Goal: Information Seeking & Learning: Learn about a topic

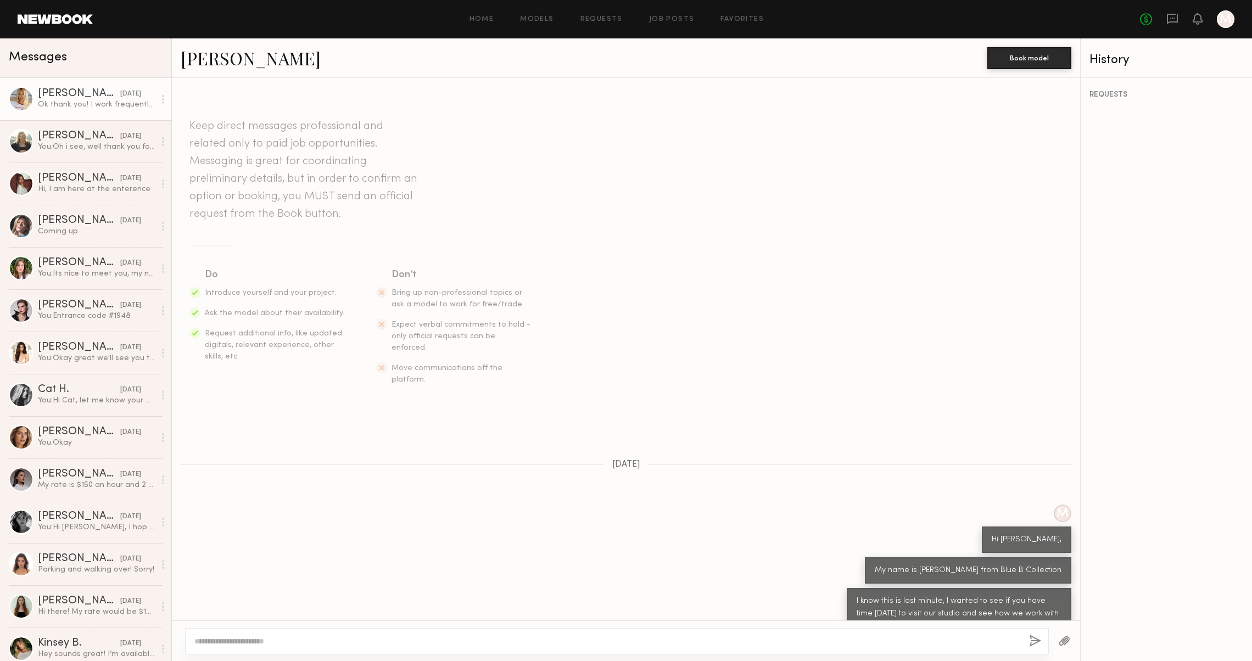
scroll to position [244, 0]
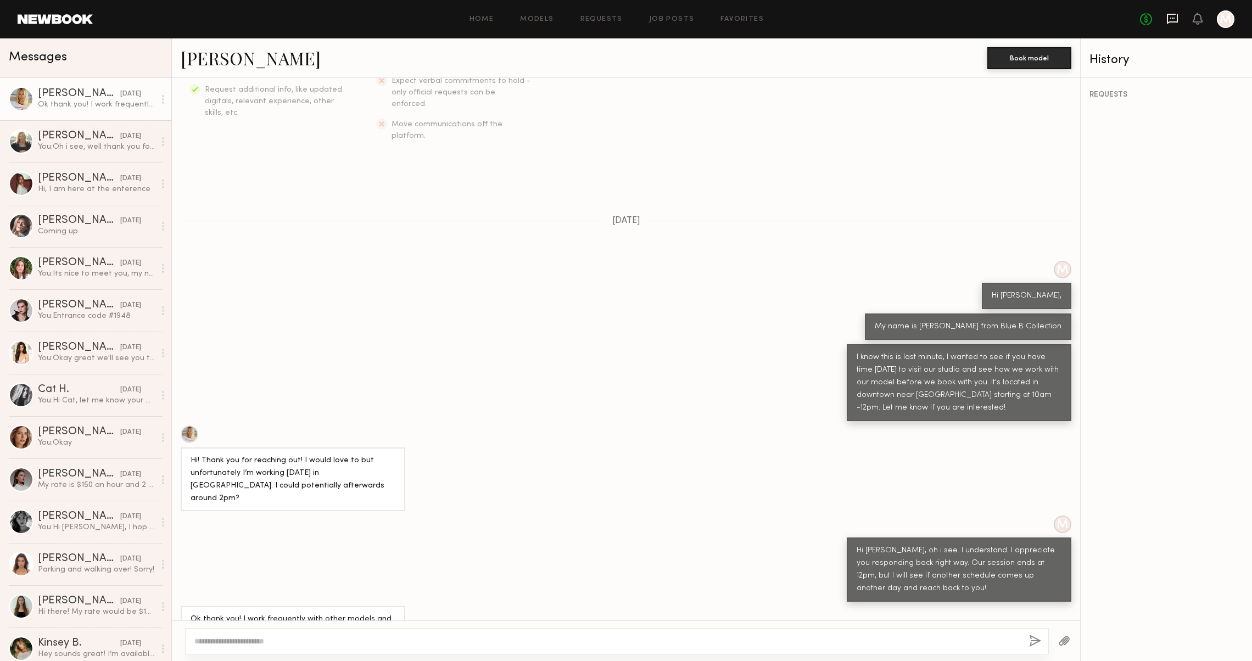
click at [1169, 19] on icon at bounding box center [1172, 19] width 11 height 10
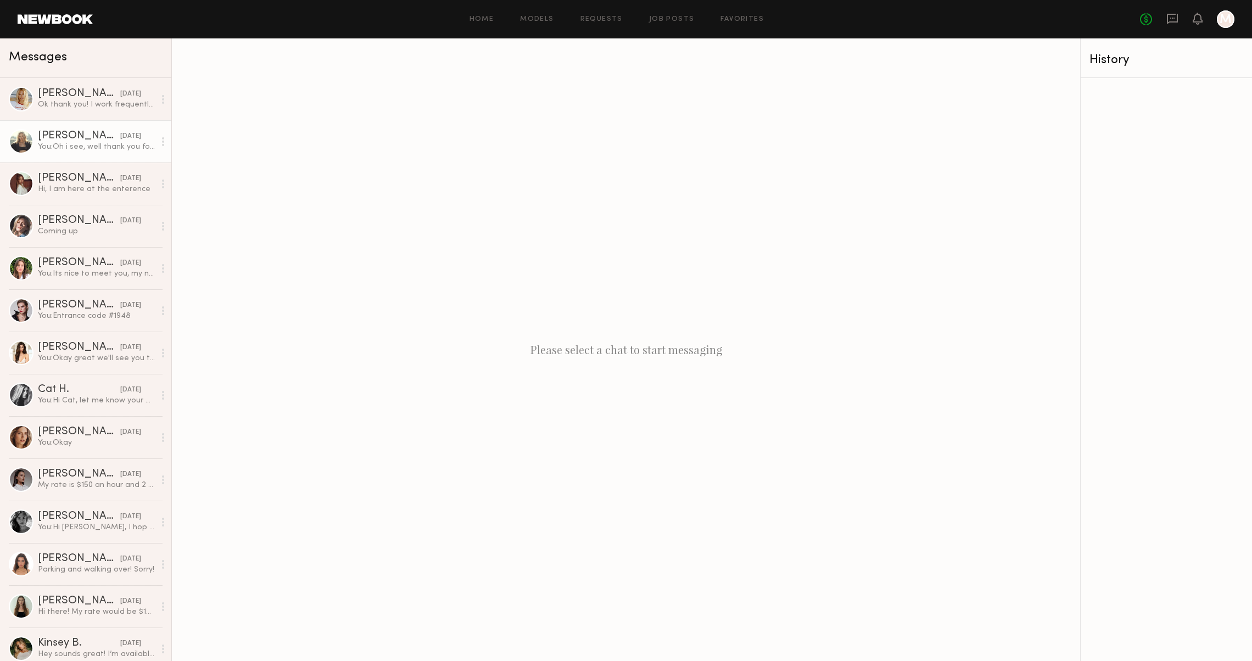
click at [93, 136] on div "Daphne L." at bounding box center [79, 136] width 82 height 11
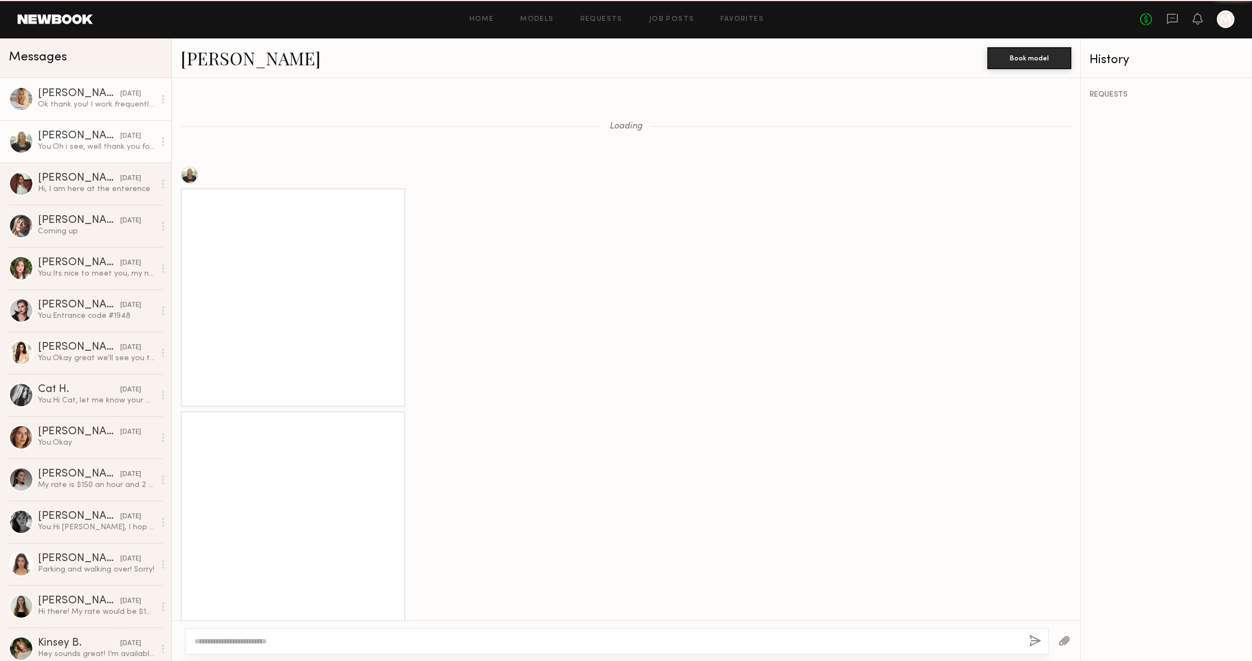
scroll to position [1108, 0]
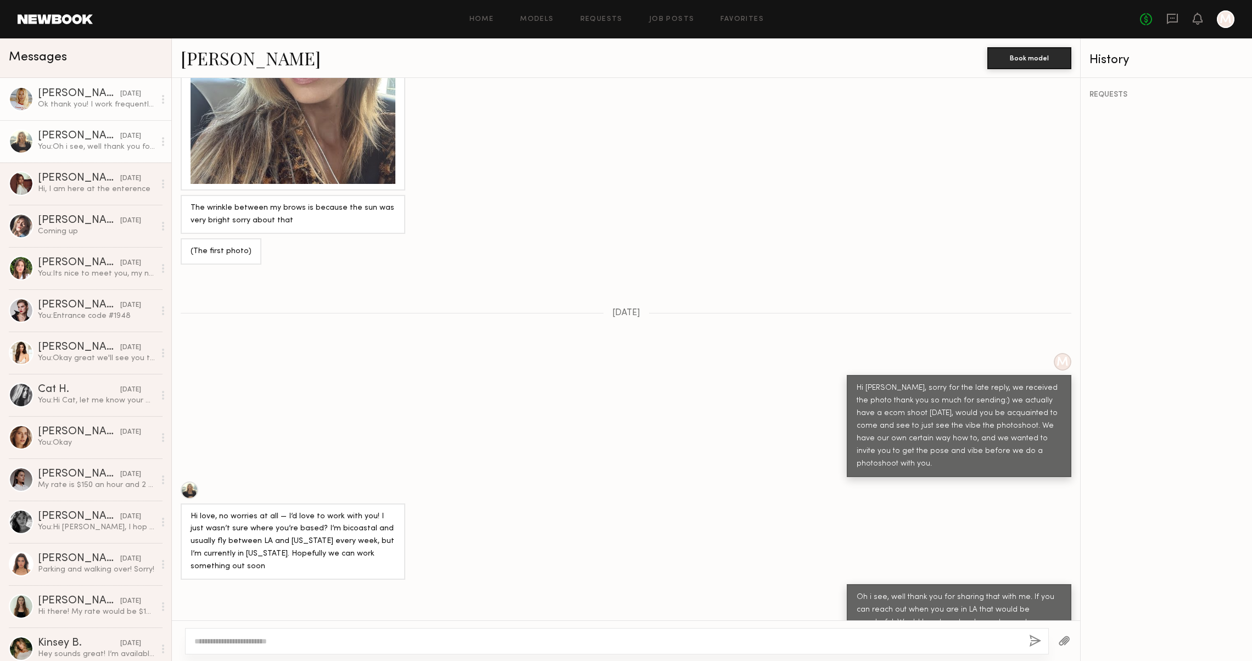
click at [77, 93] on div "Emily T." at bounding box center [79, 93] width 82 height 11
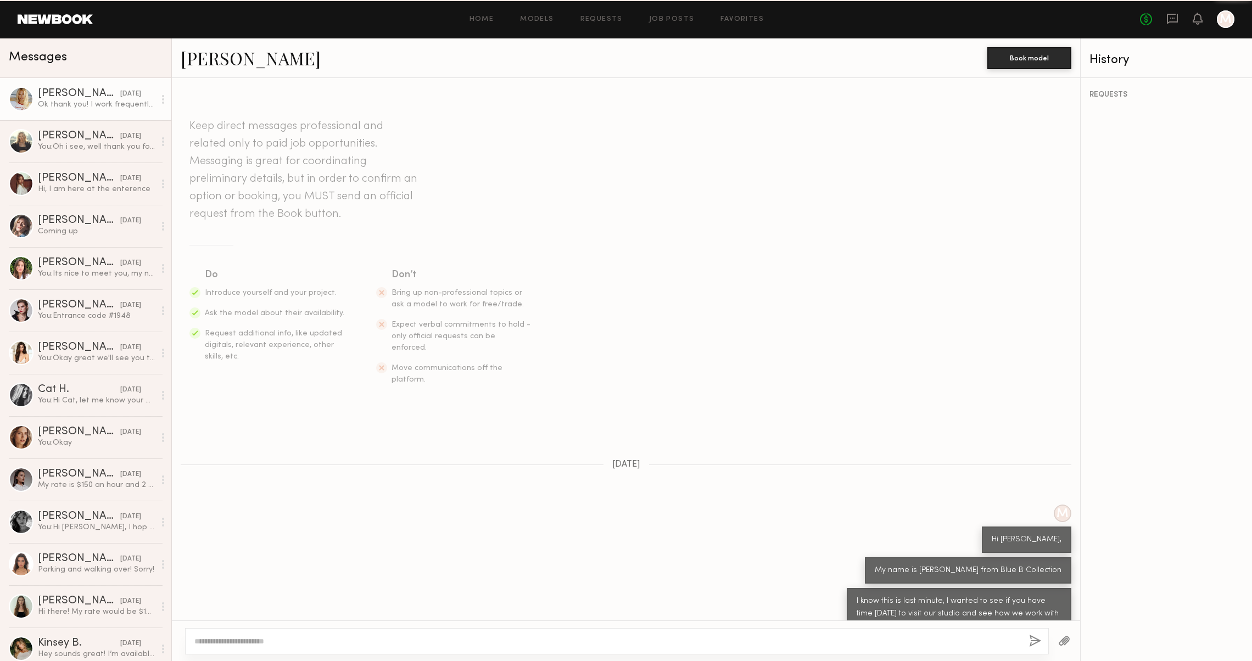
scroll to position [244, 0]
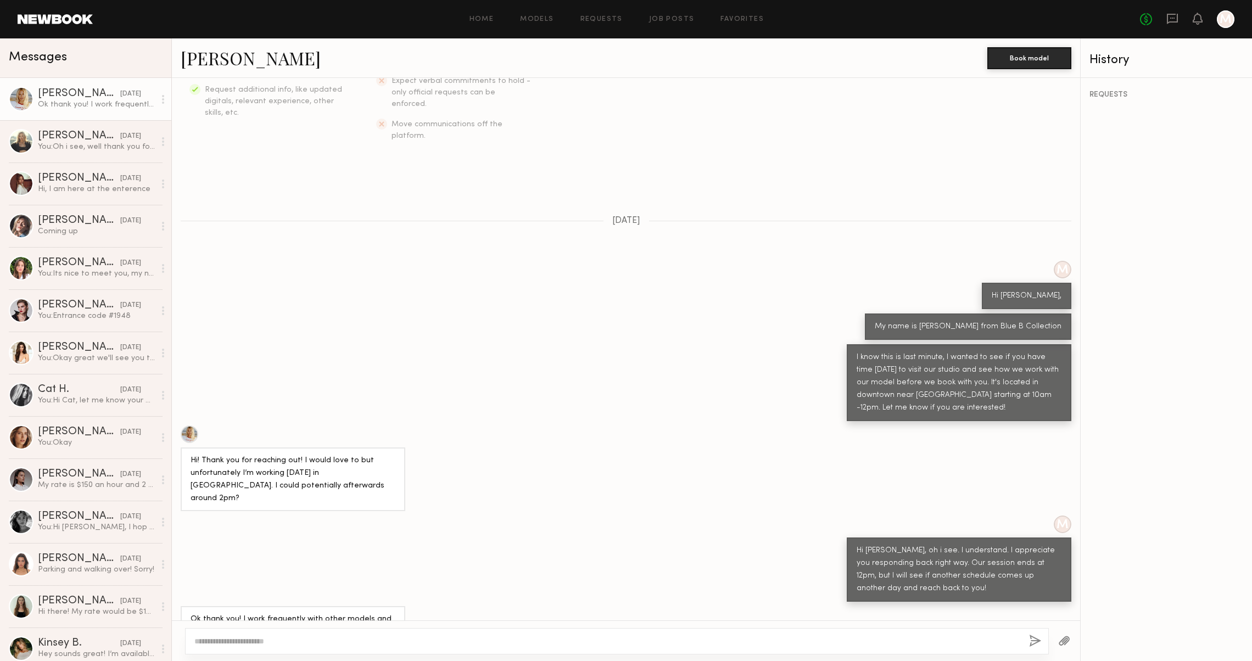
click at [226, 65] on link "Emily T." at bounding box center [251, 58] width 140 height 24
click at [504, 5] on header "Home Models Requests Job Posts Favorites Sign Out No fees up to $5,000 M" at bounding box center [626, 19] width 1252 height 38
click at [481, 7] on header "Home Models Requests Job Posts Favorites Sign Out No fees up to $5,000 M" at bounding box center [626, 19] width 1252 height 38
click at [481, 19] on link "Home" at bounding box center [482, 19] width 25 height 7
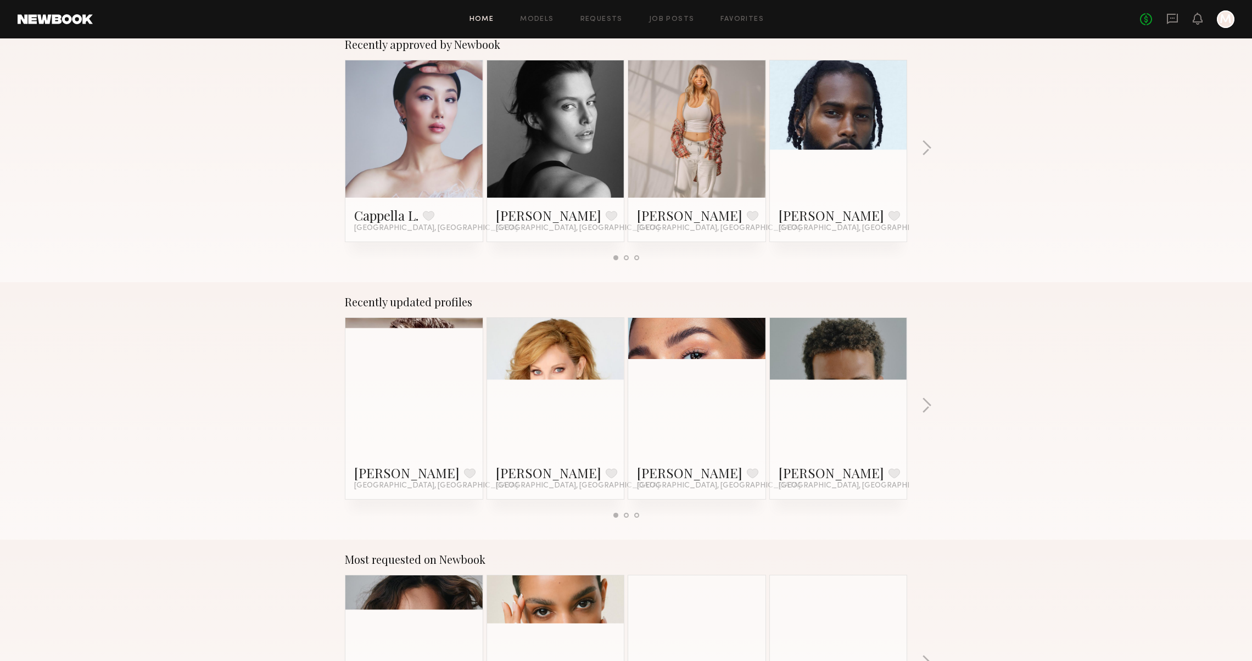
scroll to position [447, 0]
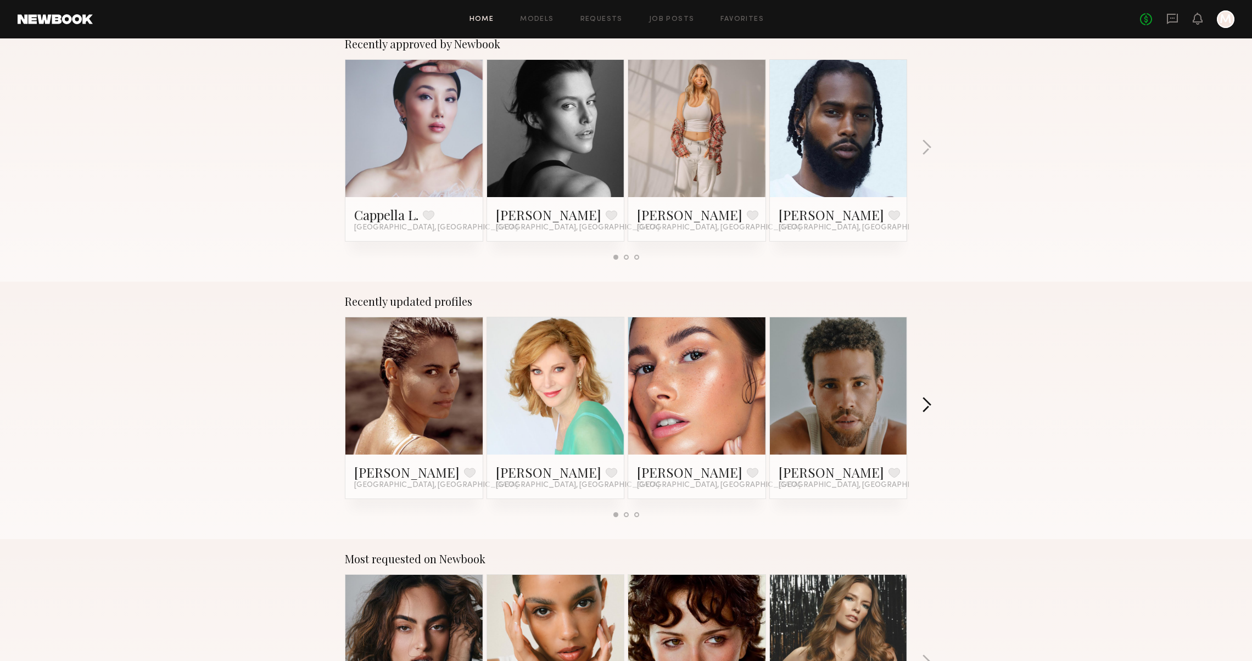
click at [928, 410] on button "button" at bounding box center [927, 406] width 10 height 18
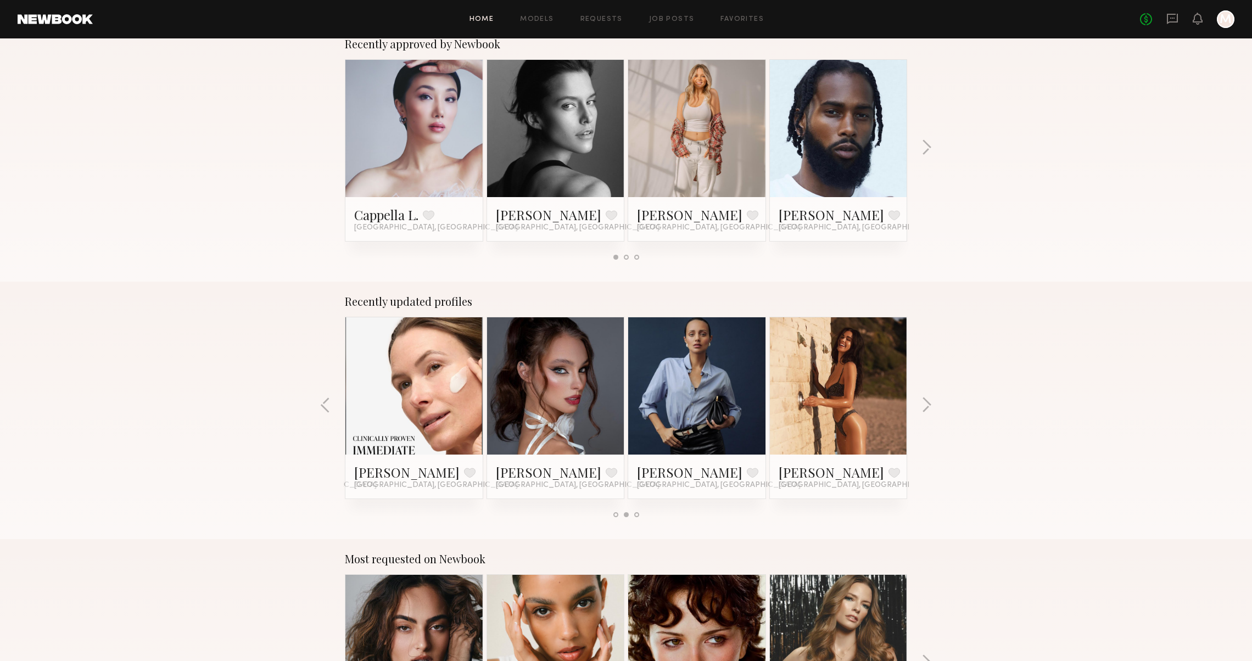
click at [849, 410] on link at bounding box center [838, 385] width 67 height 137
click at [930, 416] on div "Recently updated profiles Cheyenne G. Favorite Los Angeles, CA Avis W. Favorite…" at bounding box center [626, 411] width 1252 height 258
click at [928, 411] on button "button" at bounding box center [927, 406] width 10 height 18
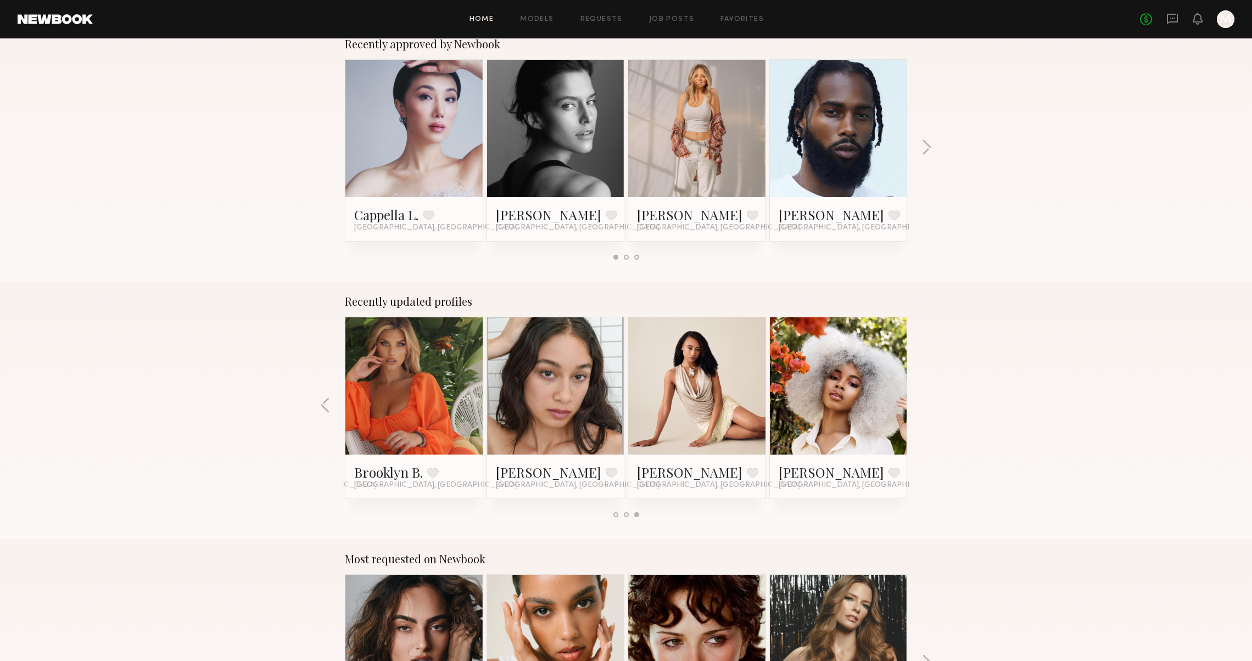
click at [928, 411] on div "Recently updated profiles Cheyenne G. Favorite Los Angeles, CA Avis W. Favorite…" at bounding box center [626, 411] width 1252 height 258
click at [313, 403] on div "Recently updated profiles Cheyenne G. Favorite Los Angeles, CA Avis W. Favorite…" at bounding box center [626, 411] width 1252 height 258
click at [319, 403] on div "Recently updated profiles Cheyenne G. Favorite Los Angeles, CA Avis W. Favorite…" at bounding box center [626, 411] width 1252 height 258
click at [327, 408] on button "button" at bounding box center [325, 406] width 10 height 18
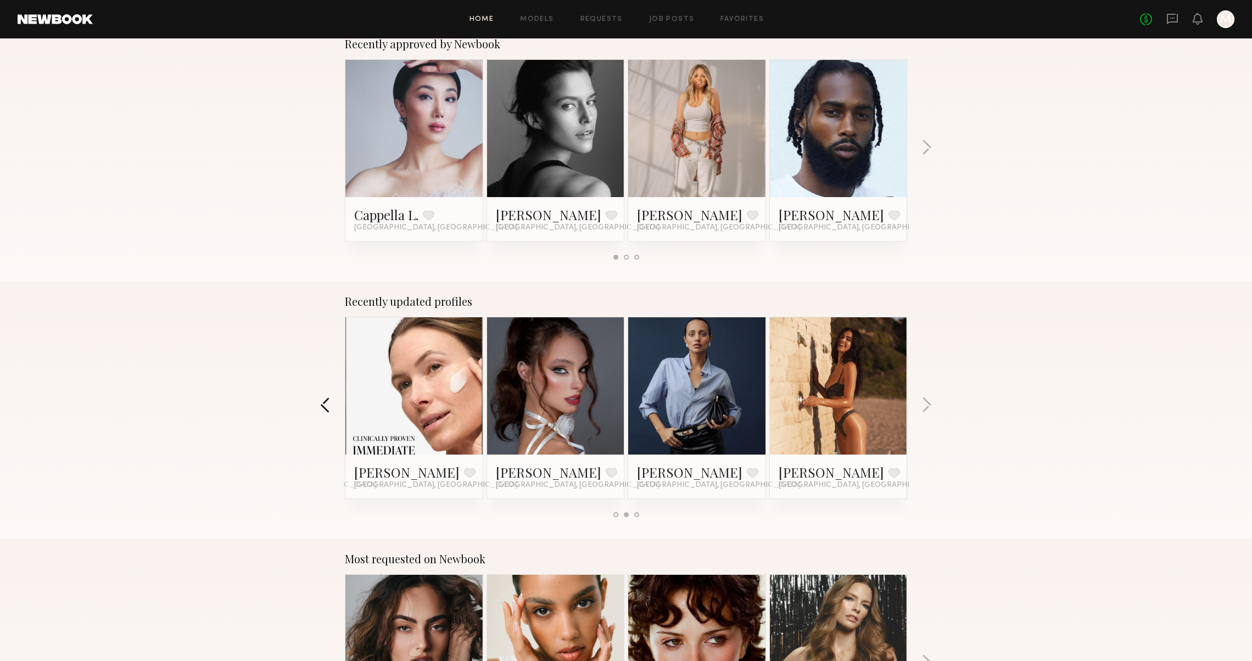
click at [330, 410] on button "button" at bounding box center [325, 406] width 10 height 18
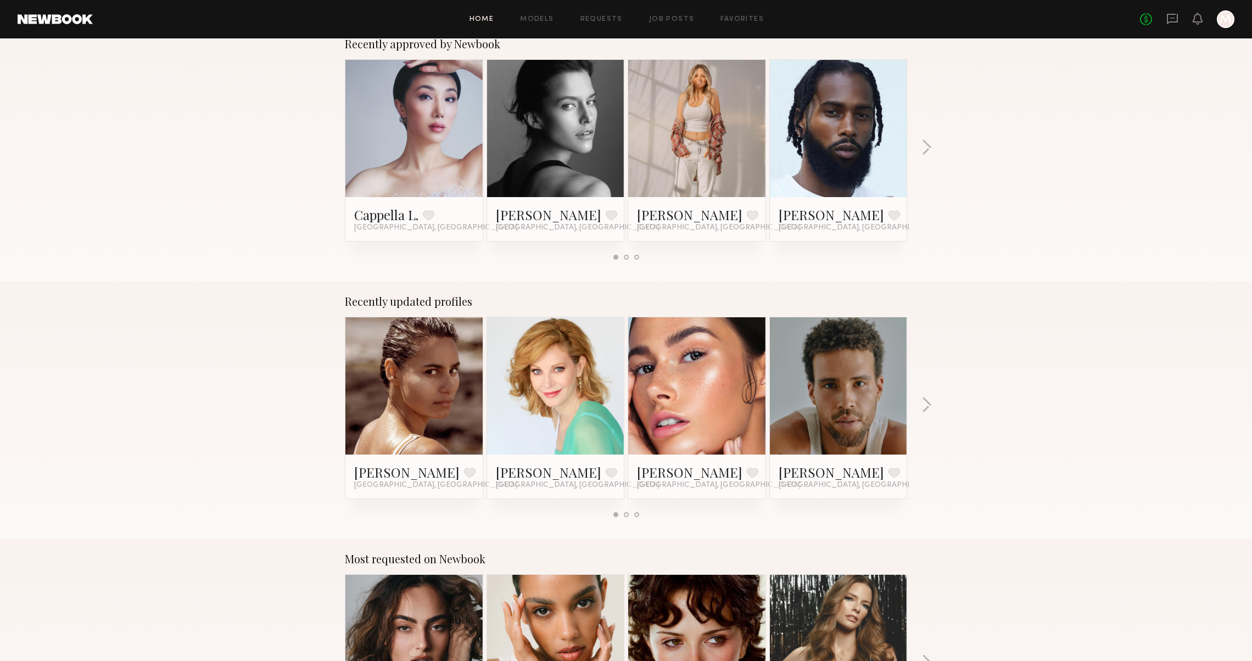
click at [332, 411] on div "Recently updated profiles Cheyenne G. Favorite Los Angeles, CA Avis W. Favorite…" at bounding box center [626, 411] width 1252 height 258
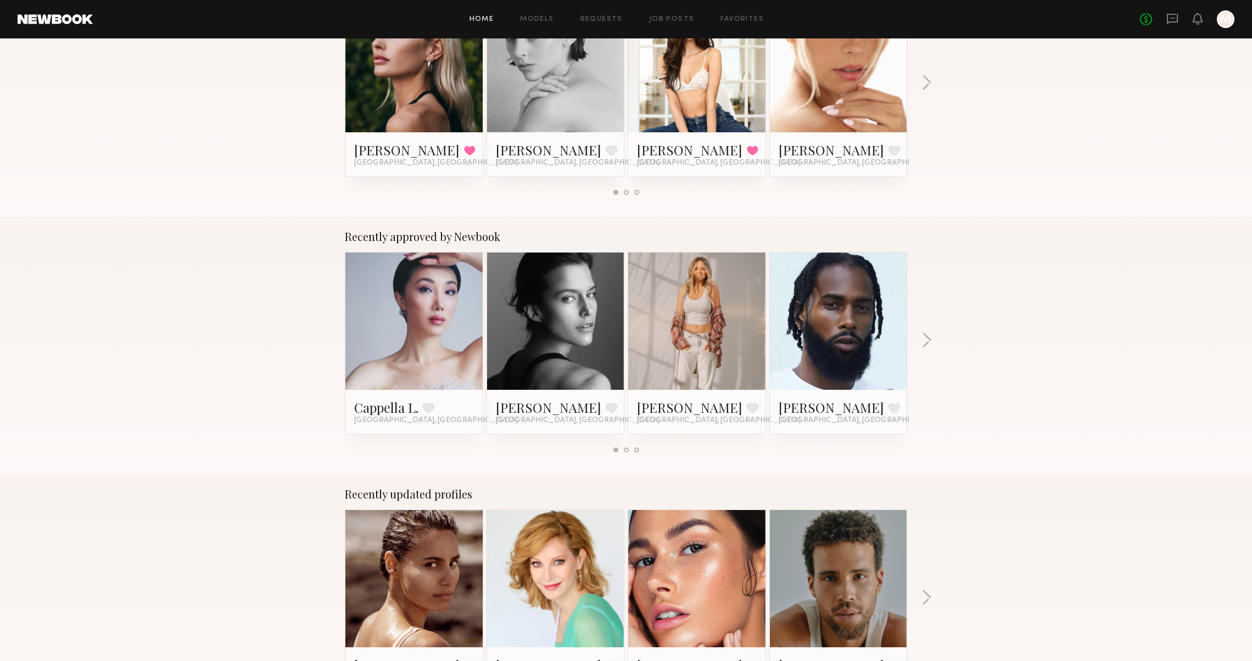
scroll to position [259, 0]
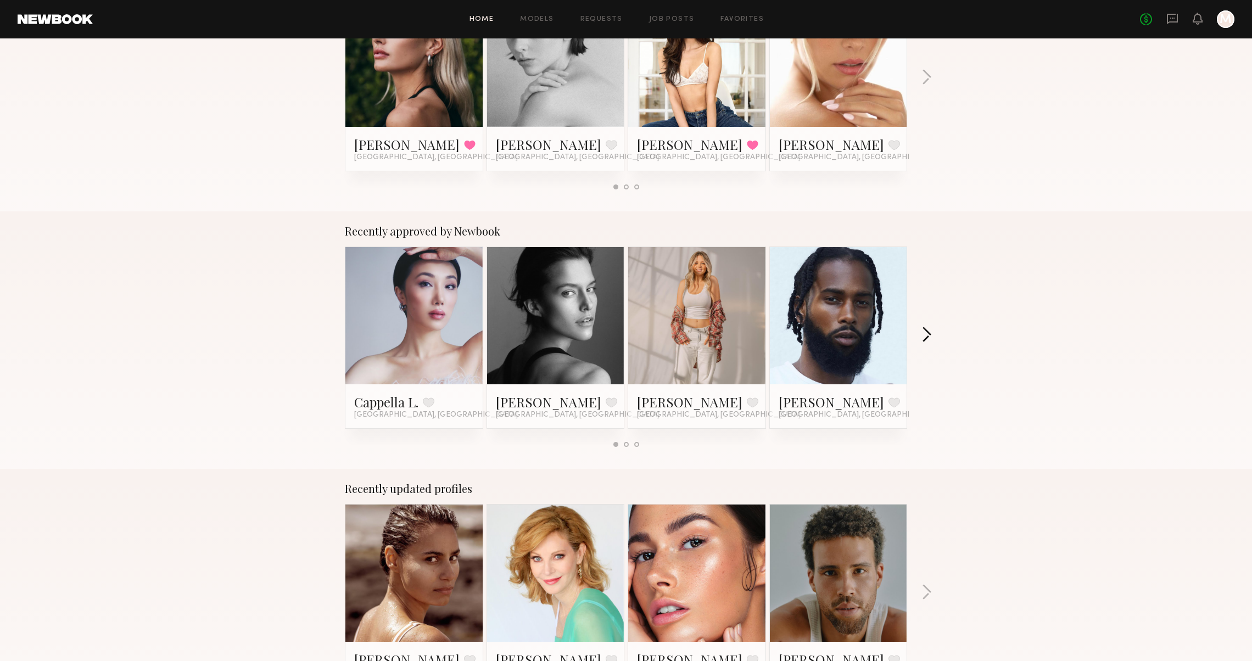
click at [926, 344] on button "button" at bounding box center [927, 336] width 10 height 18
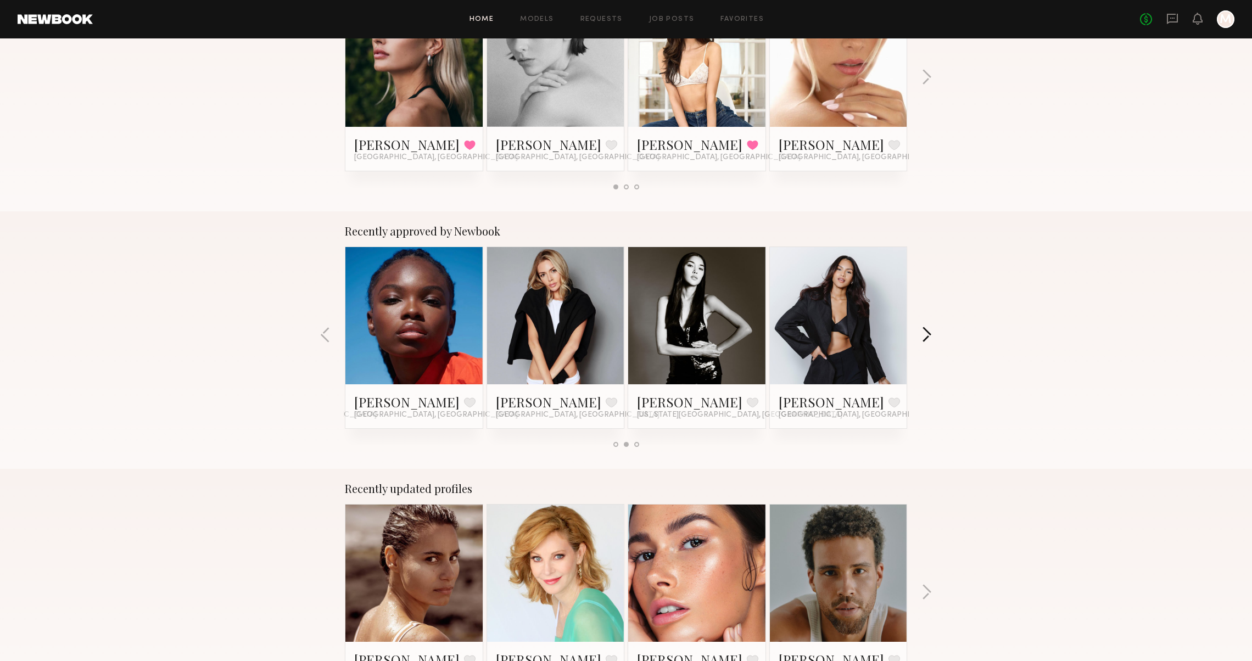
click at [926, 344] on button "button" at bounding box center [927, 336] width 10 height 18
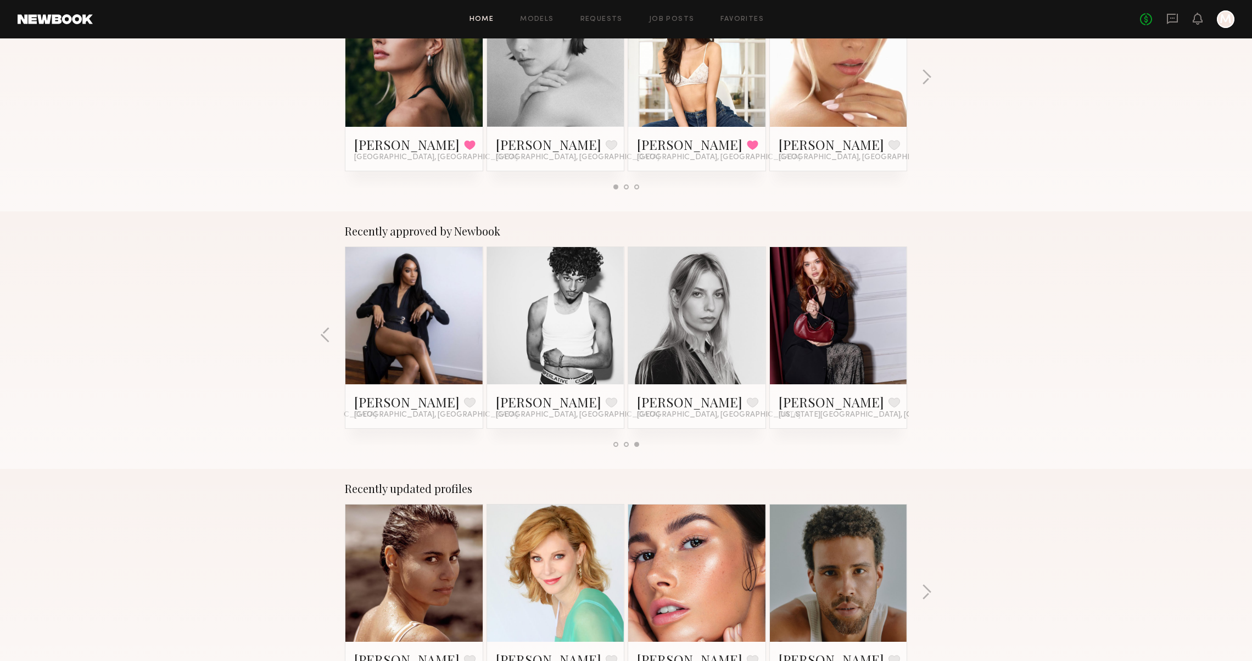
click at [926, 344] on div "Recently approved by Newbook Cappella L. Favorite Los Angeles, CA Kim C. Favori…" at bounding box center [626, 340] width 1252 height 258
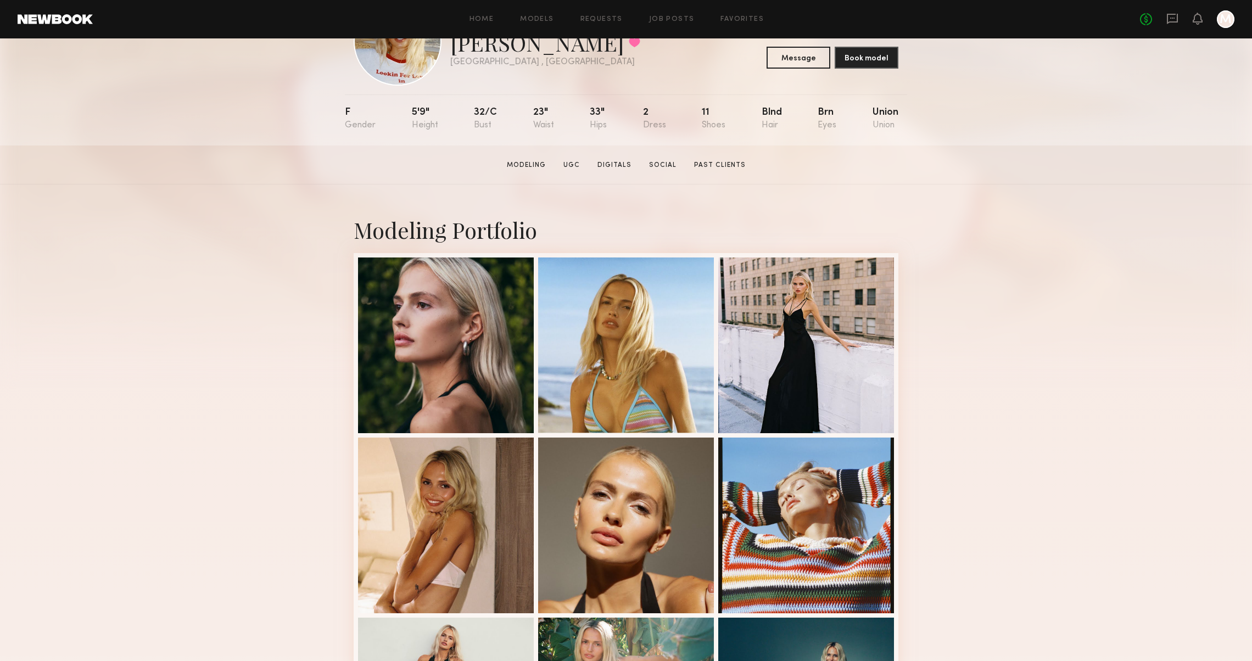
scroll to position [95, 0]
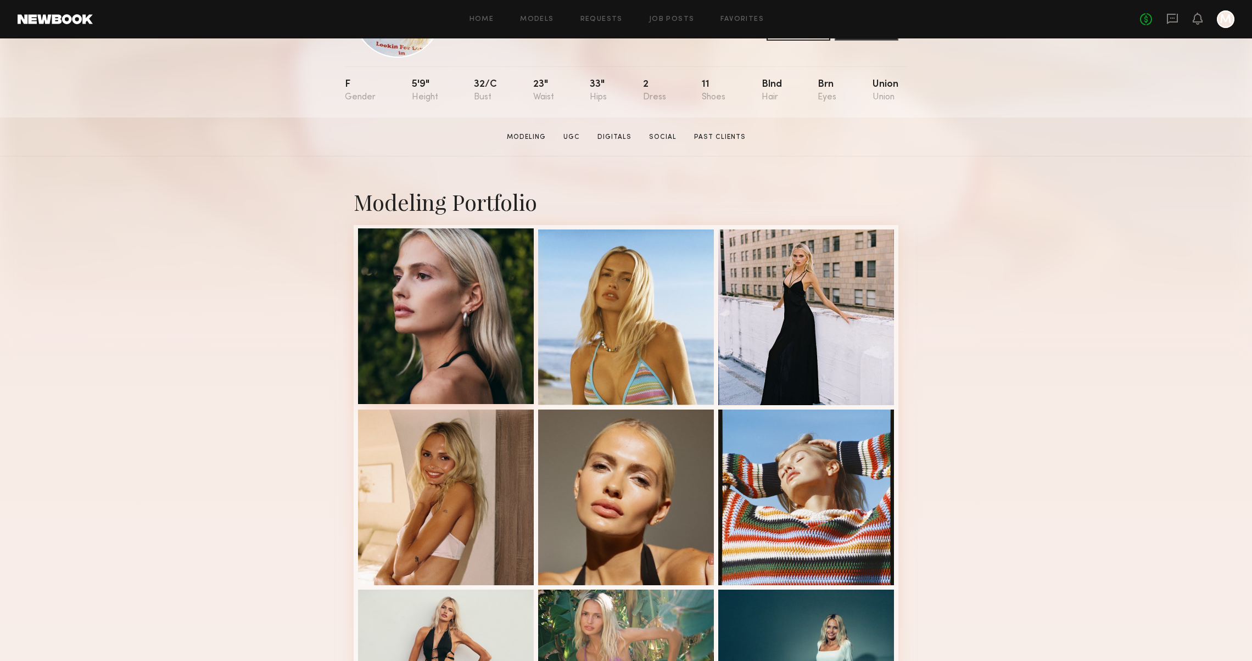
click at [371, 273] on div at bounding box center [446, 317] width 176 height 176
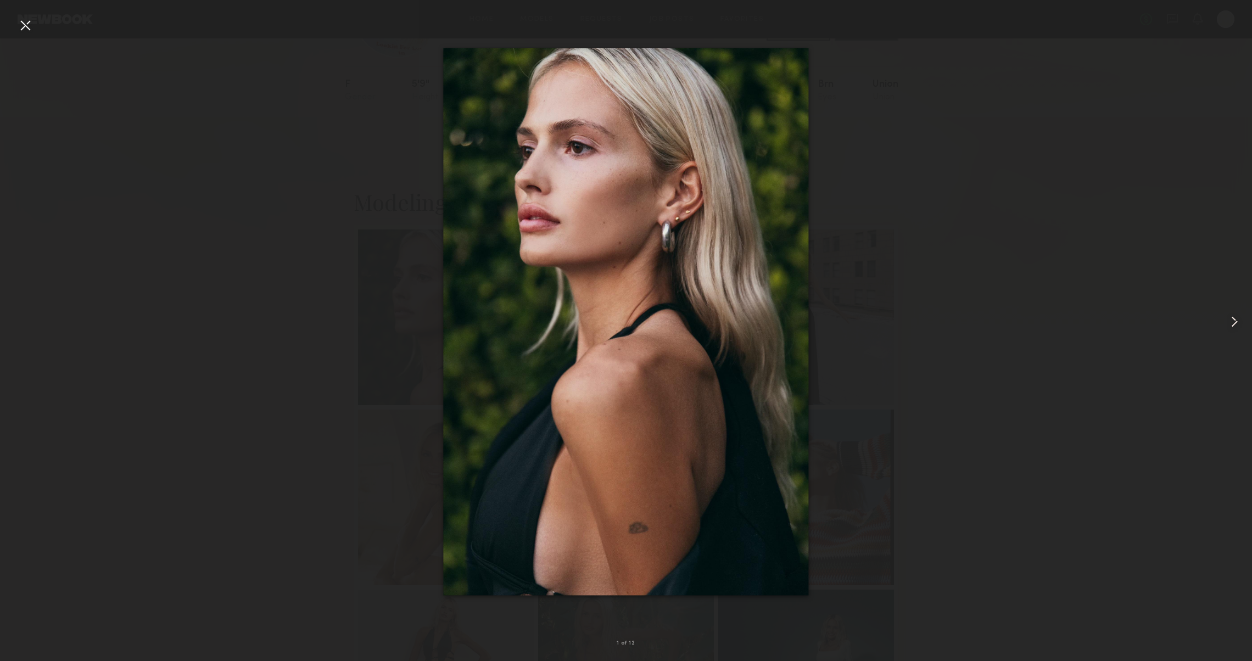
click at [1219, 343] on div at bounding box center [1227, 322] width 50 height 609
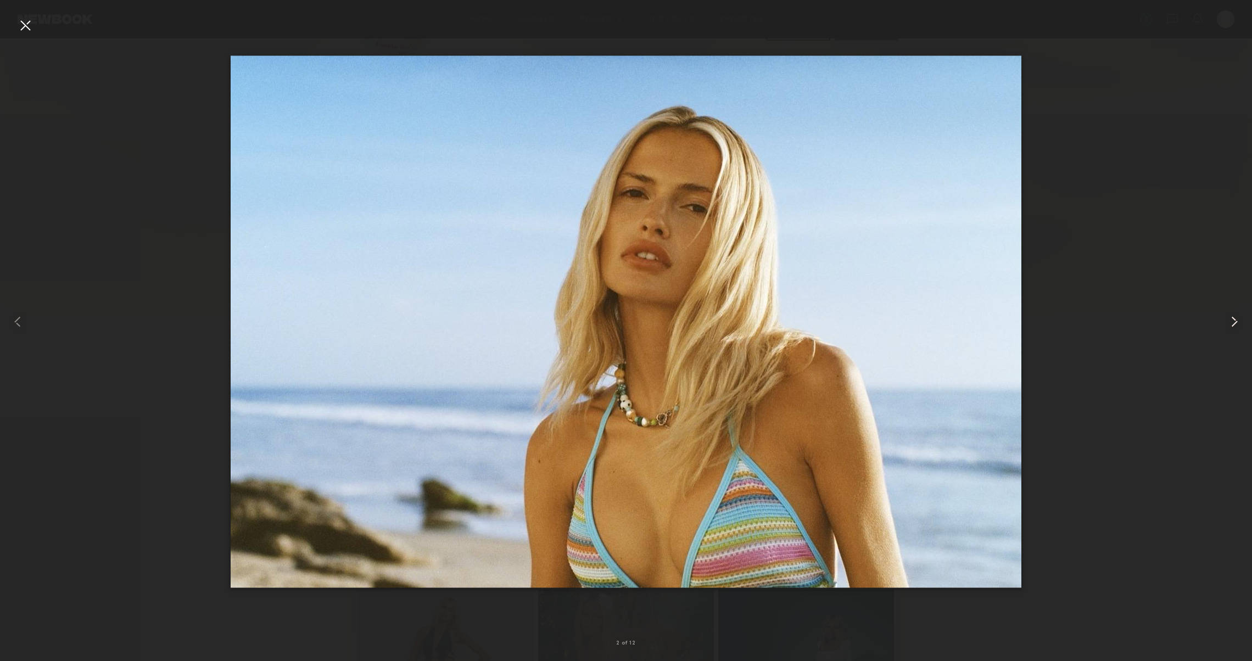
click at [1219, 343] on div at bounding box center [1227, 322] width 50 height 609
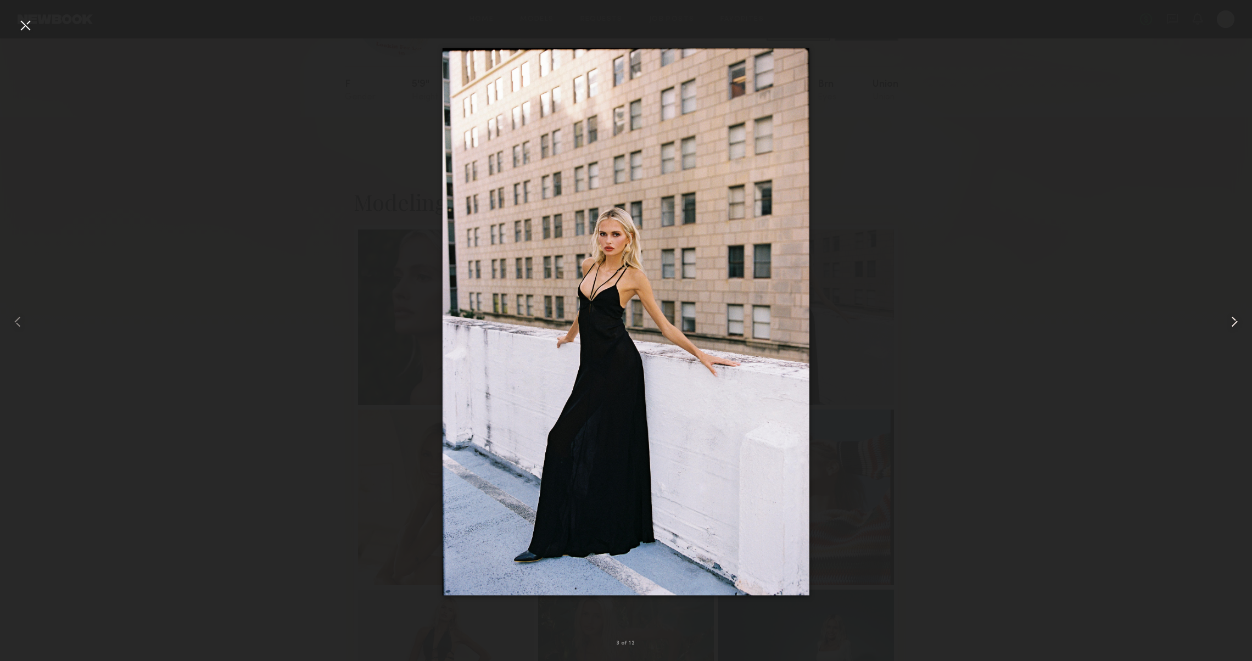
click at [1219, 342] on div at bounding box center [1227, 322] width 50 height 609
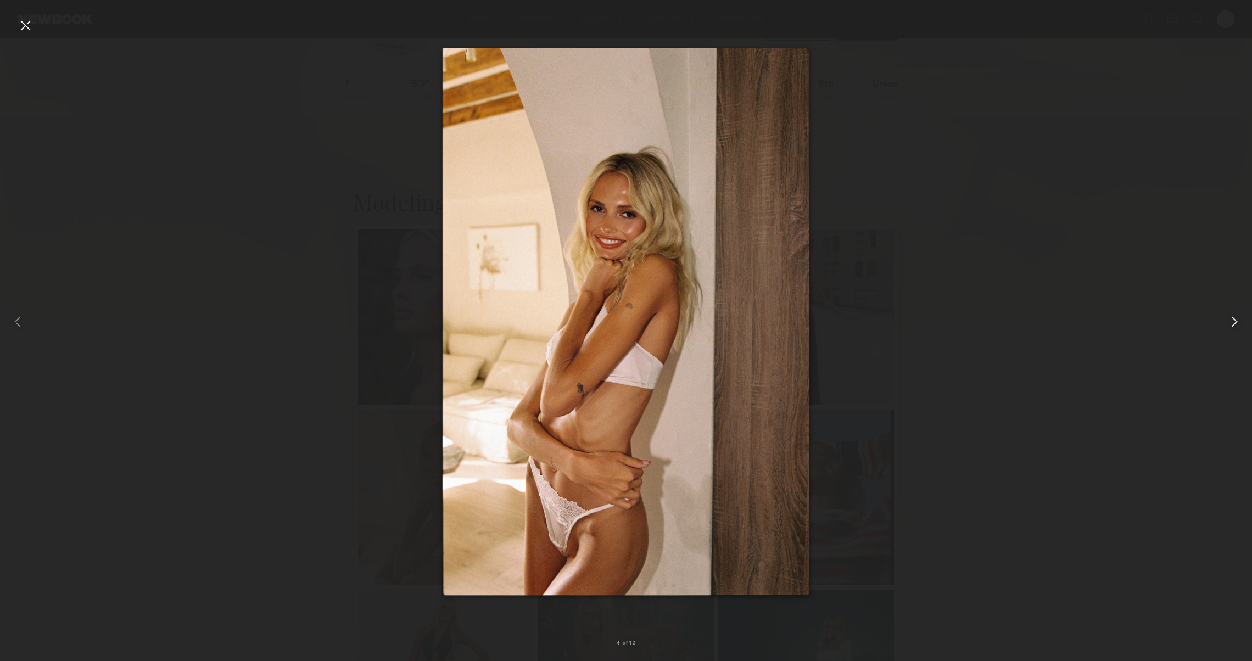
click at [1219, 342] on div at bounding box center [1227, 322] width 50 height 609
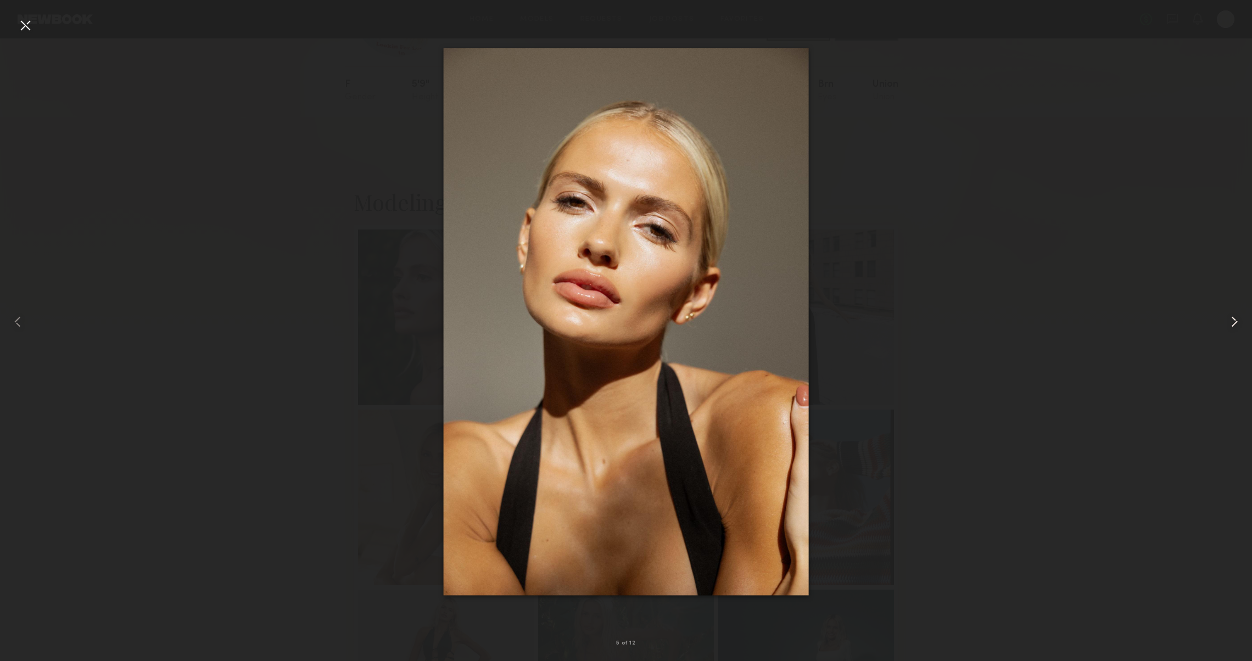
click at [1218, 342] on div at bounding box center [1227, 322] width 50 height 609
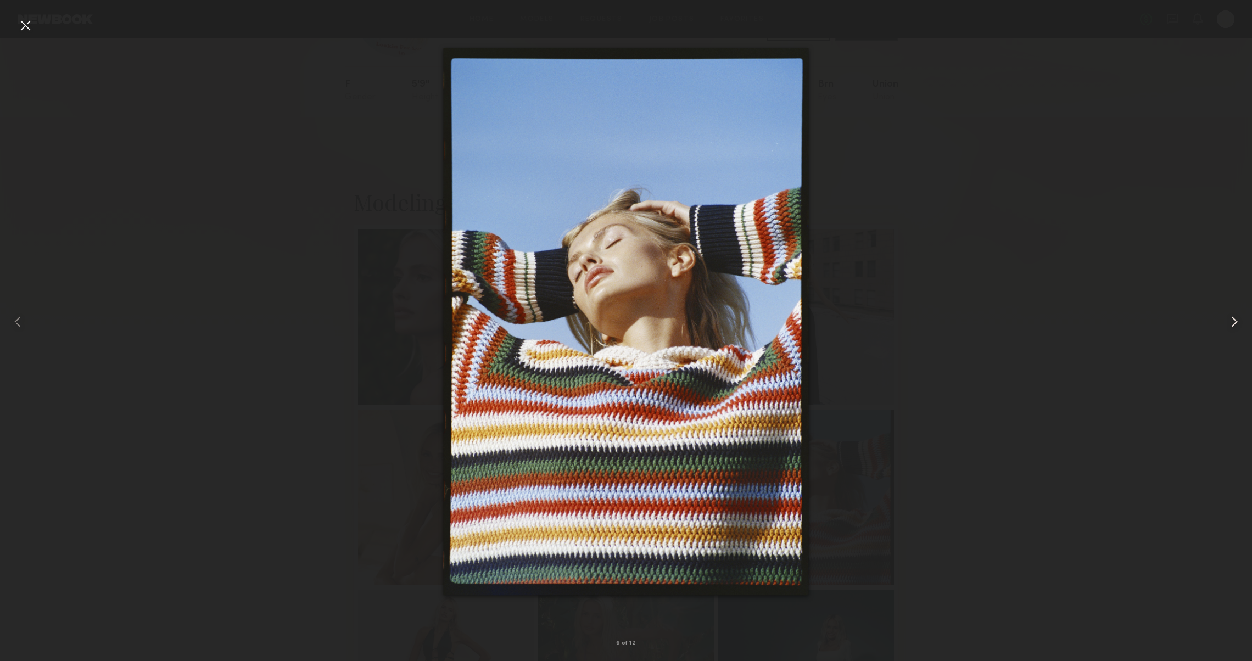
click at [1218, 342] on div at bounding box center [1227, 322] width 50 height 609
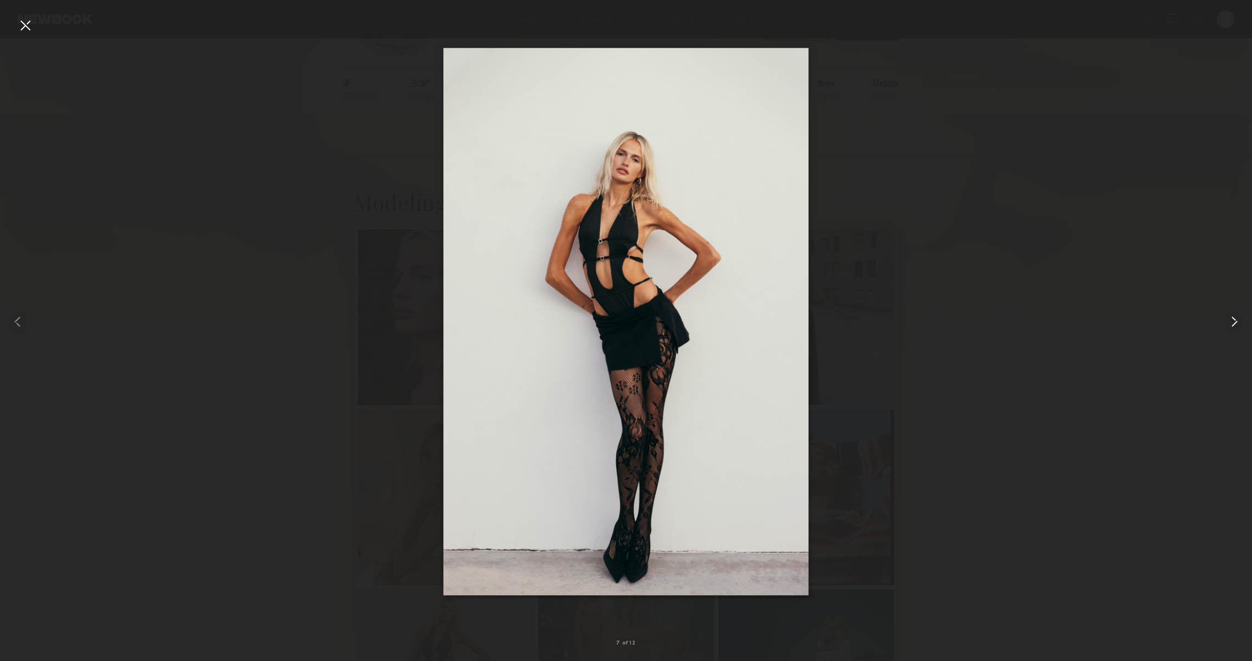
click at [1218, 342] on div at bounding box center [1227, 322] width 50 height 609
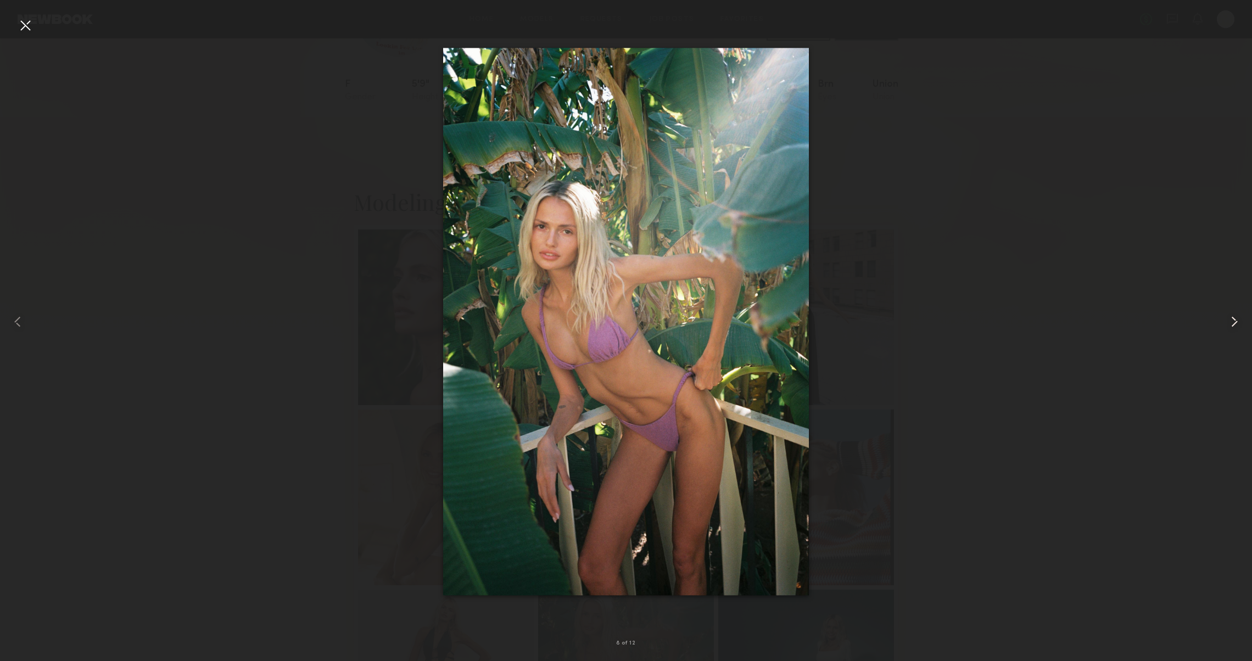
click at [1218, 342] on div at bounding box center [1227, 322] width 50 height 609
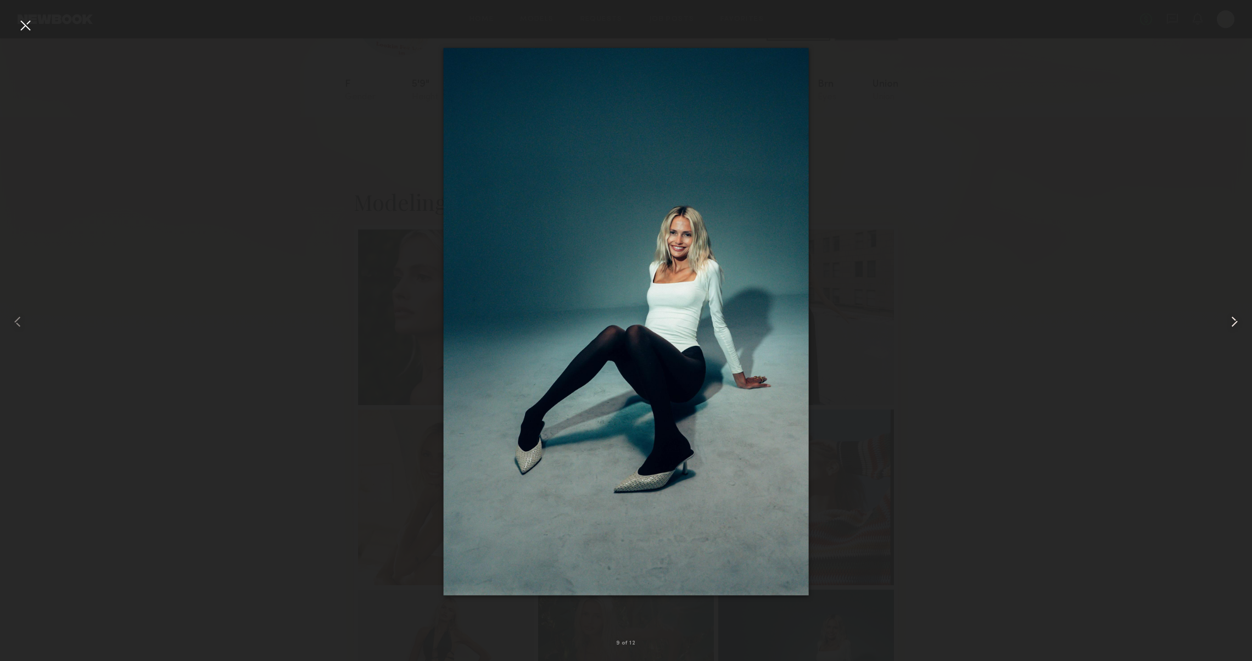
click at [1218, 342] on div at bounding box center [1227, 322] width 50 height 609
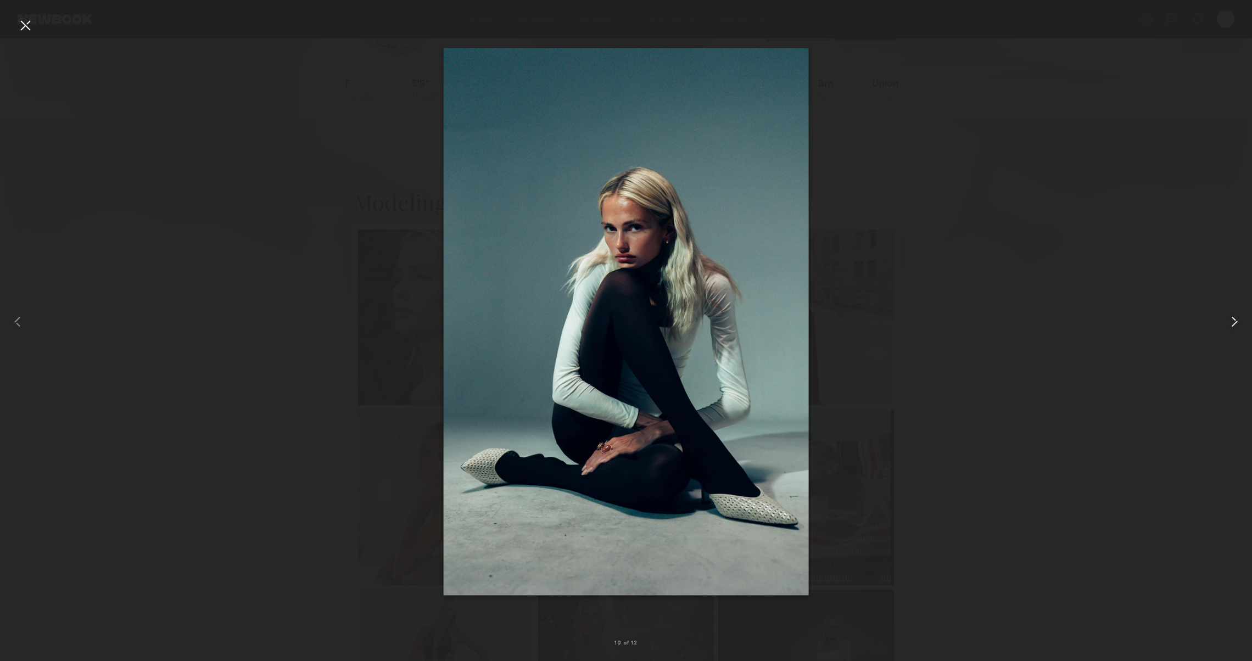
click at [1218, 342] on div at bounding box center [1227, 322] width 50 height 609
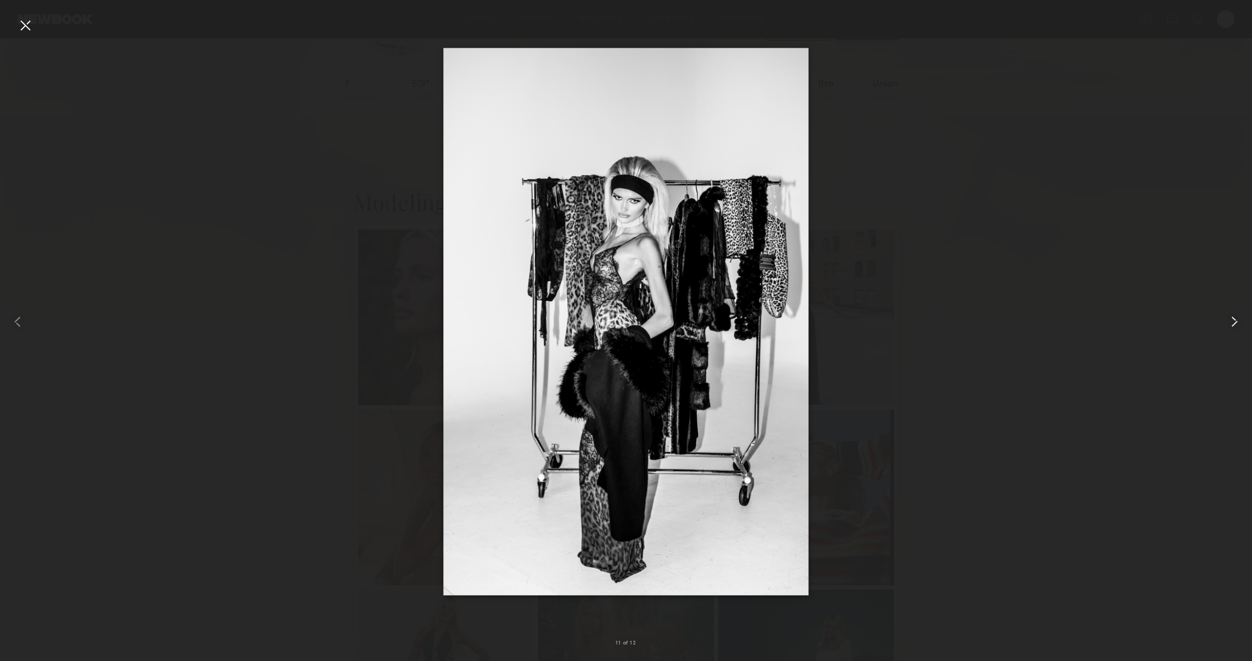
click at [1218, 342] on div at bounding box center [1227, 322] width 50 height 609
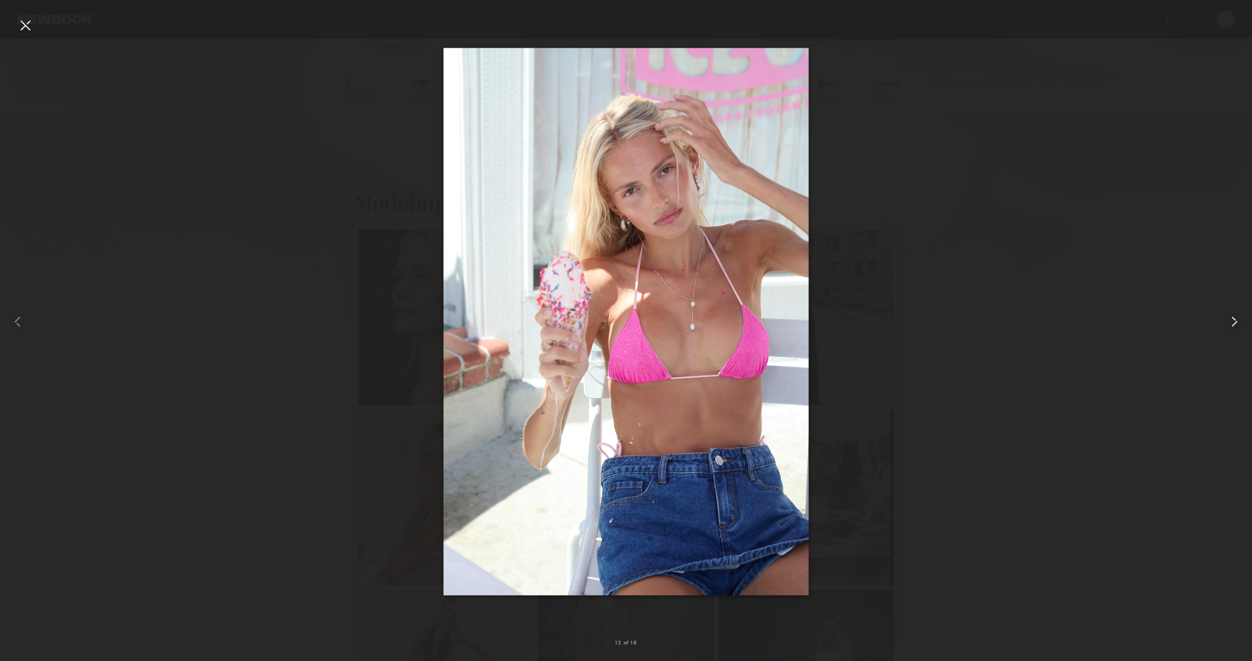
click at [1218, 342] on div at bounding box center [1227, 322] width 50 height 609
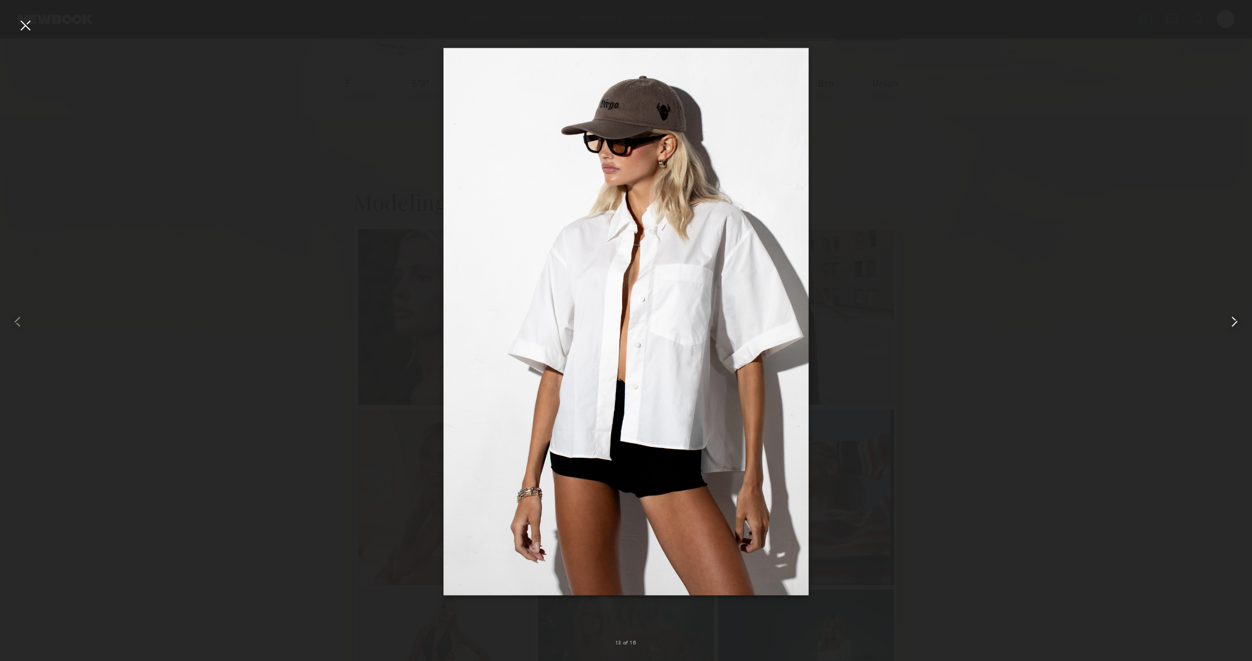
click at [1218, 342] on div at bounding box center [1227, 322] width 50 height 609
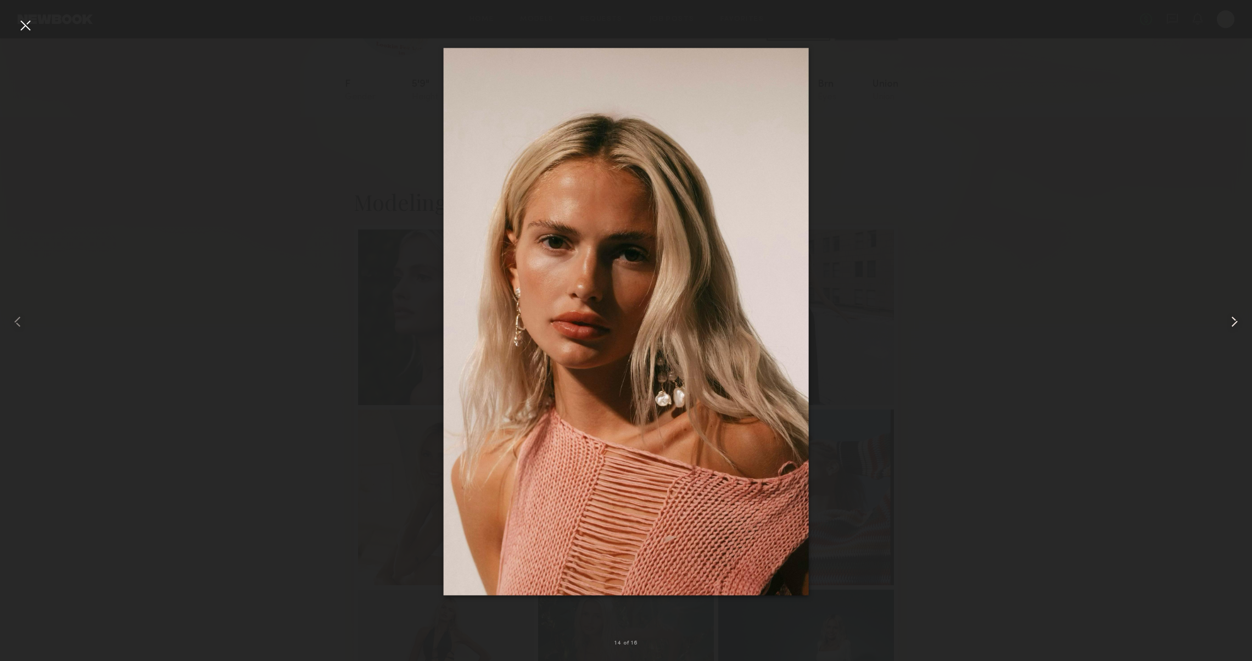
click at [1218, 342] on div at bounding box center [1227, 322] width 50 height 609
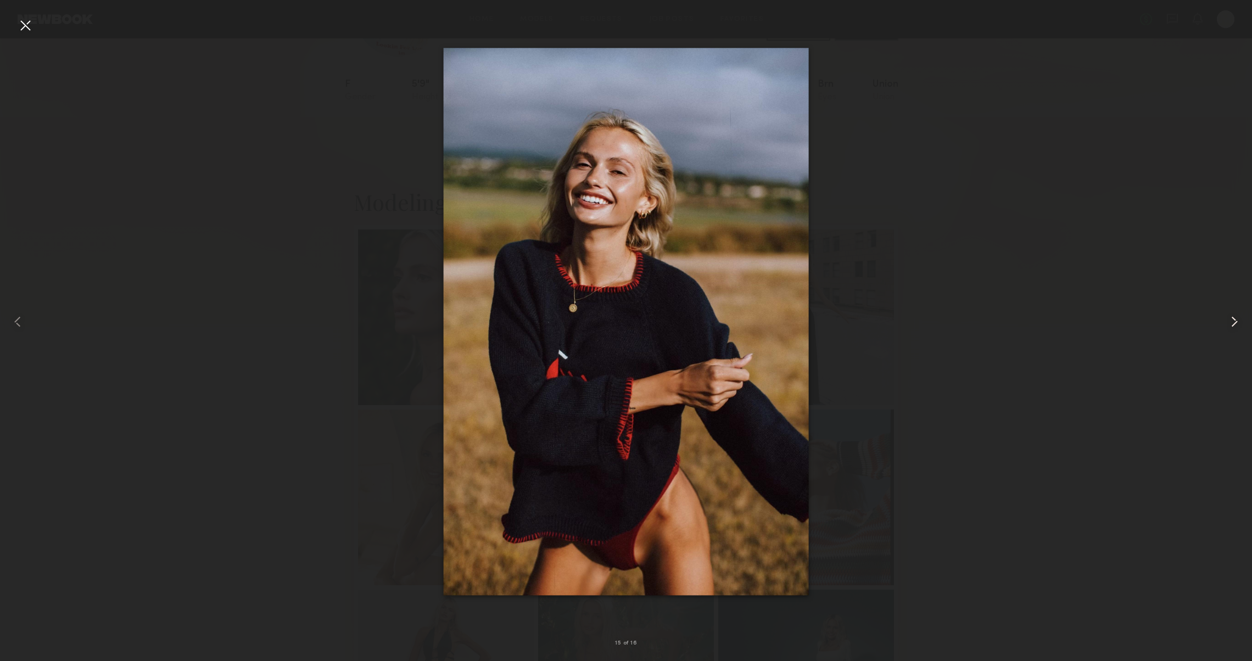
click at [1218, 342] on div at bounding box center [1227, 322] width 50 height 609
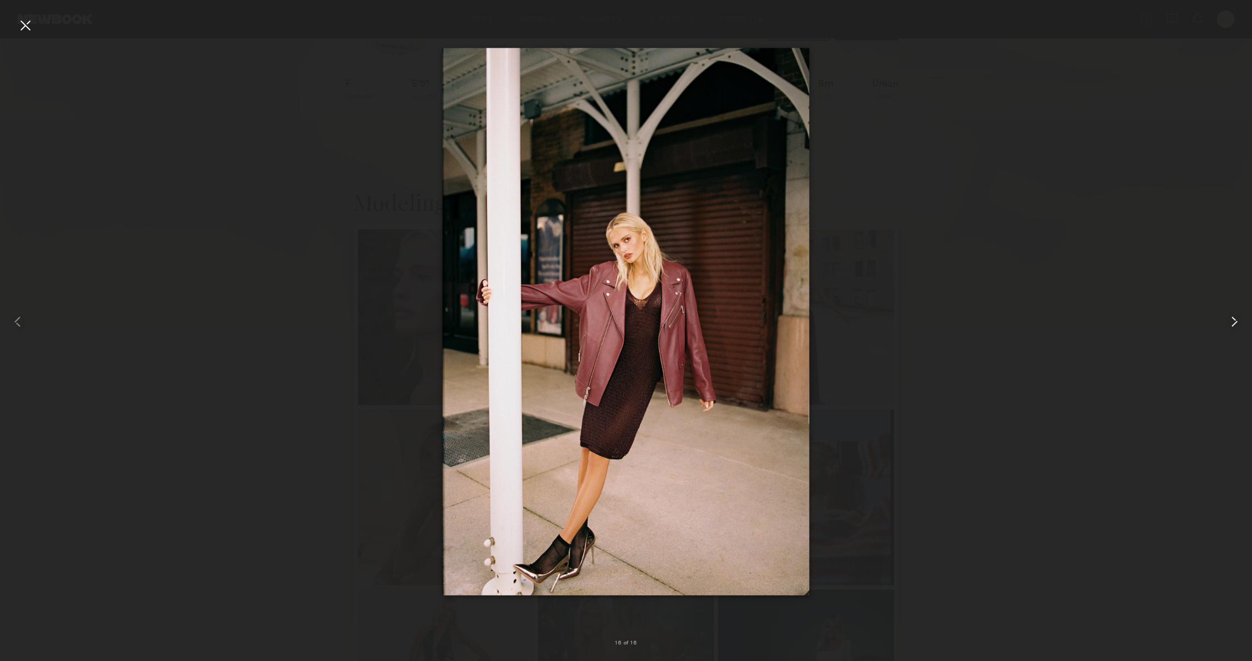
click at [1218, 342] on div at bounding box center [1227, 322] width 50 height 609
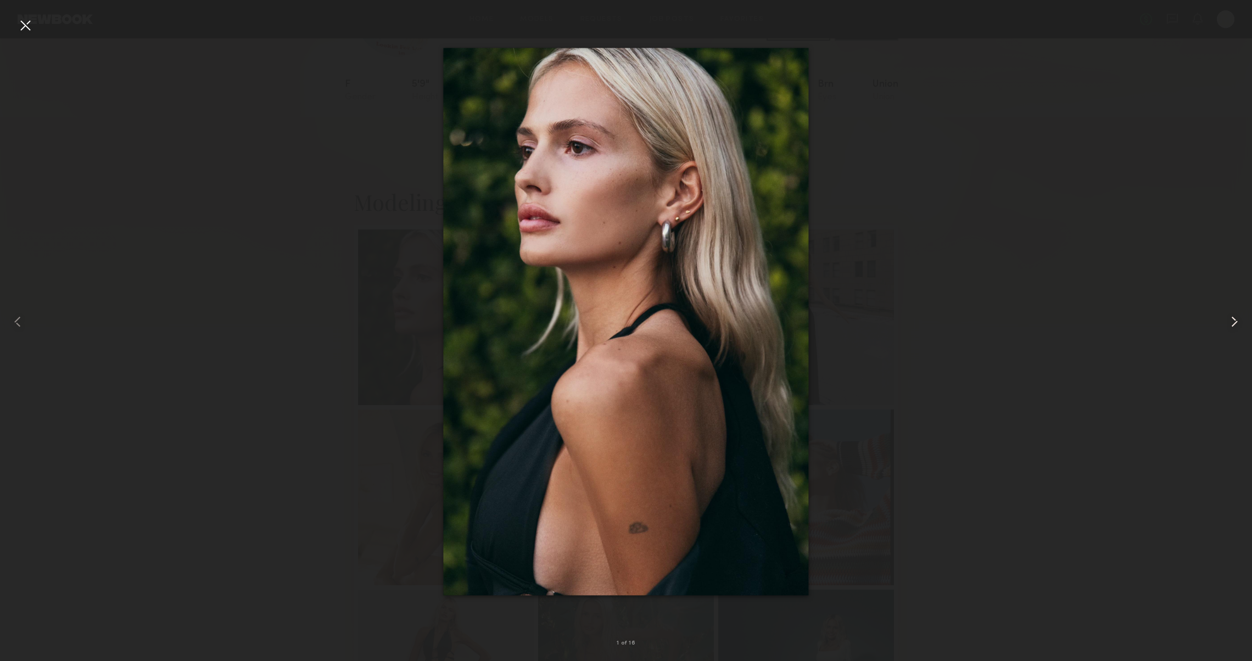
click at [1218, 342] on div at bounding box center [1227, 322] width 50 height 609
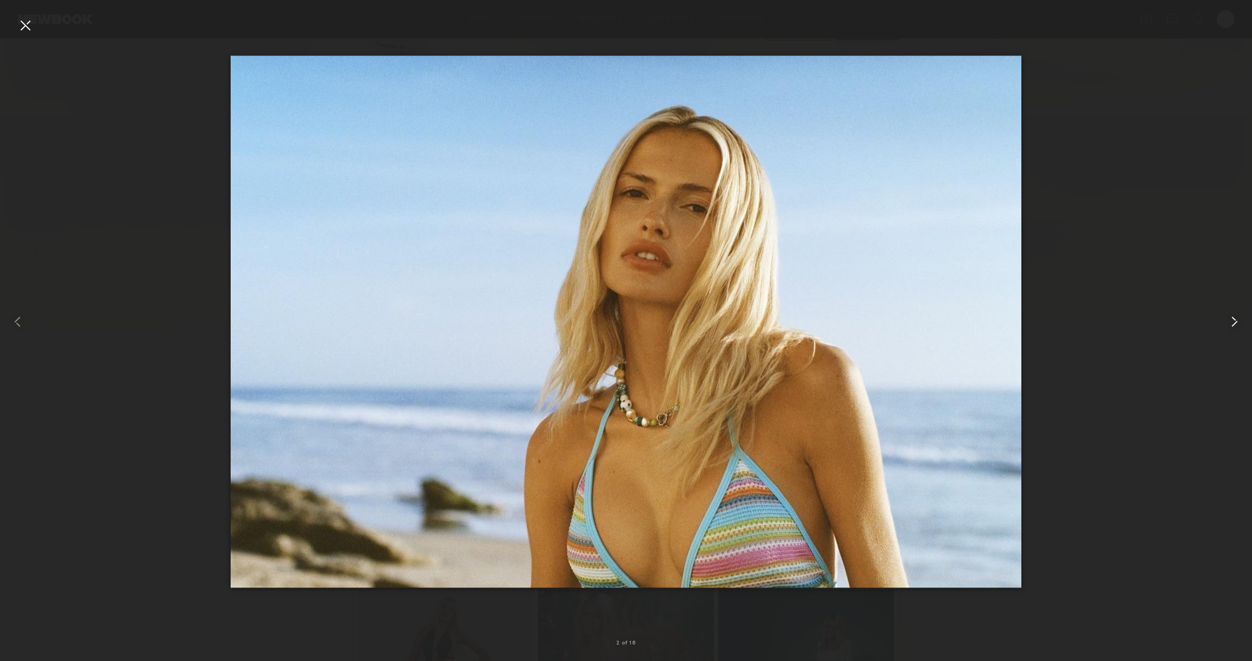
click at [1218, 342] on div at bounding box center [1227, 322] width 50 height 609
